Goal: Transaction & Acquisition: Purchase product/service

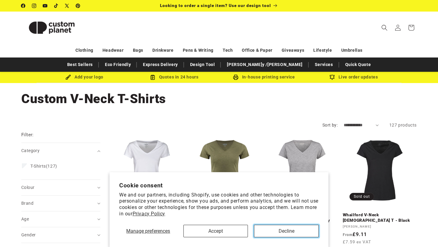
click at [287, 232] on button "Decline" at bounding box center [286, 231] width 65 height 12
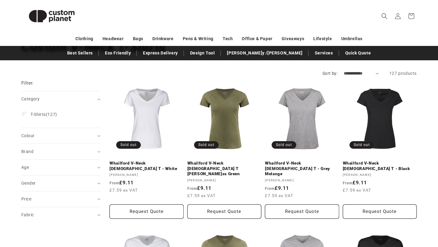
scroll to position [53, 0]
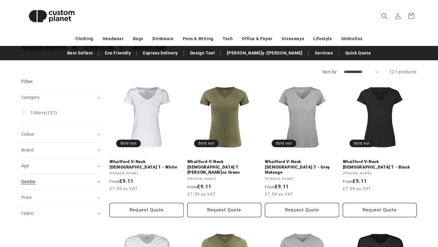
click at [71, 184] on div "Gender (0)" at bounding box center [58, 181] width 74 height 6
click at [37, 209] on span "[DEMOGRAPHIC_DATA]" at bounding box center [54, 208] width 48 height 5
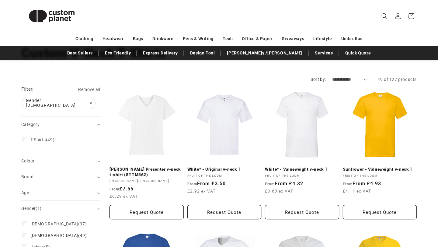
scroll to position [22, 0]
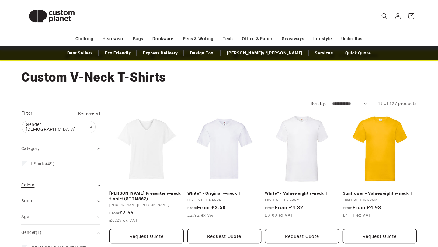
click at [99, 185] on icon "Colour (0 selected)" at bounding box center [98, 186] width 3 height 2
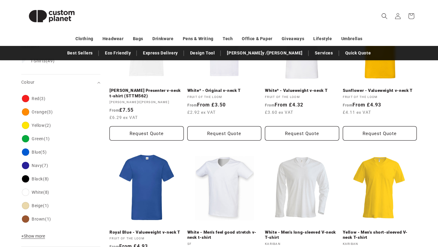
scroll to position [134, 0]
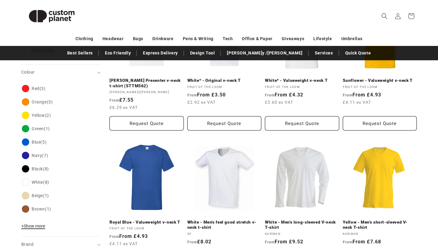
click at [38, 224] on span "+ Show more" at bounding box center [33, 225] width 24 height 5
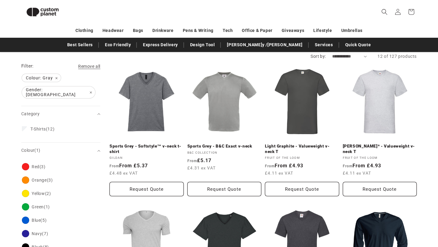
scroll to position [43, 0]
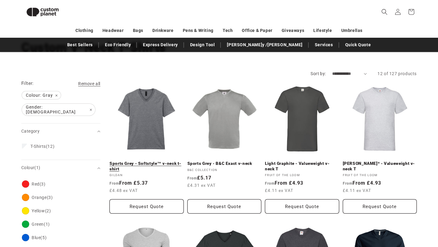
click at [150, 161] on link "Sports Grey - Softstyle™ v-neck t-shirt" at bounding box center [146, 166] width 74 height 11
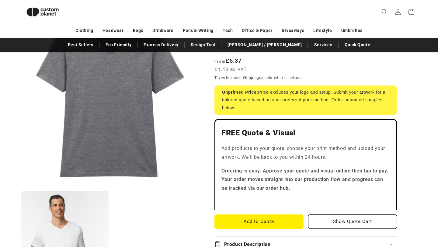
scroll to position [36, 0]
